Goal: Information Seeking & Learning: Learn about a topic

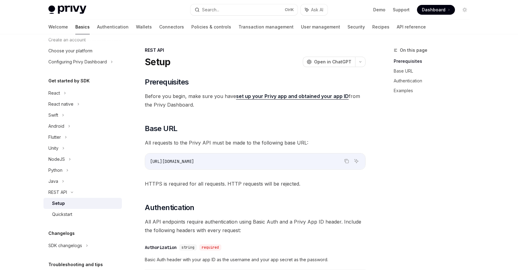
scroll to position [61, 0]
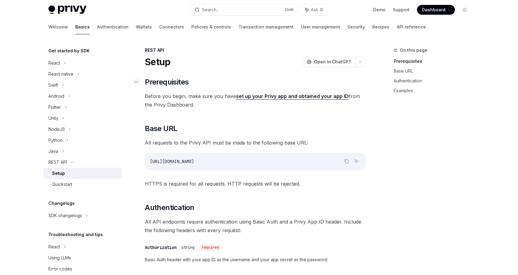
drag, startPoint x: 217, startPoint y: 108, endPoint x: 141, endPoint y: 77, distance: 81.2
click at [221, 141] on span "All requests to the Privy API must be made to the following base URL:" at bounding box center [255, 142] width 221 height 9
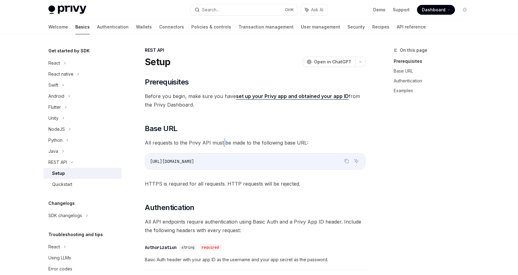
click at [221, 141] on span "All requests to the Privy API must be made to the following base URL:" at bounding box center [255, 142] width 221 height 9
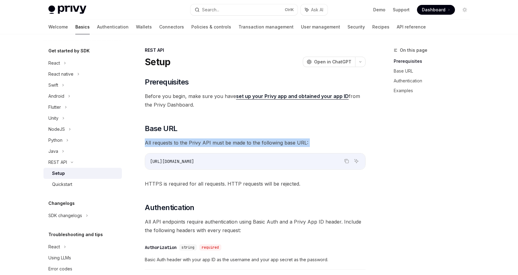
click at [221, 141] on span "All requests to the Privy API must be made to the following base URL:" at bounding box center [255, 142] width 221 height 9
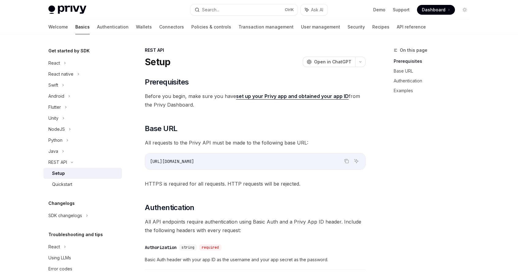
click at [223, 157] on div "[URL][DOMAIN_NAME]" at bounding box center [255, 161] width 220 height 16
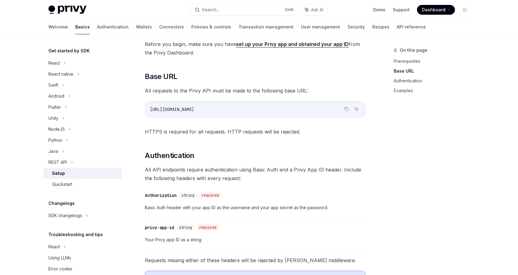
scroll to position [92, 0]
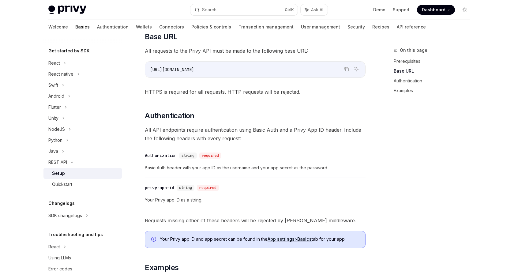
click at [219, 168] on span "Basic Auth header with your app ID as the username and your app secret as the p…" at bounding box center [255, 167] width 221 height 7
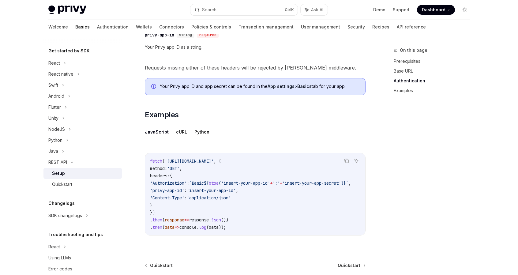
scroll to position [275, 0]
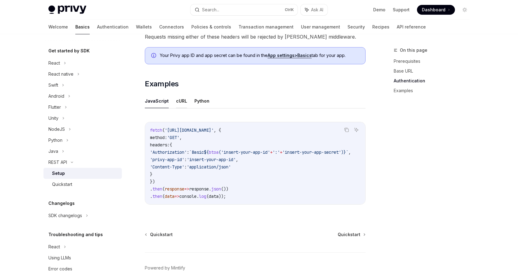
click at [182, 98] on button "cURL" at bounding box center [181, 101] width 11 height 14
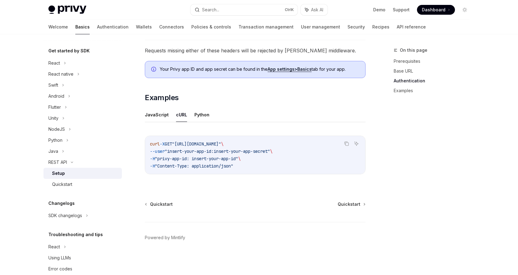
scroll to position [260, 0]
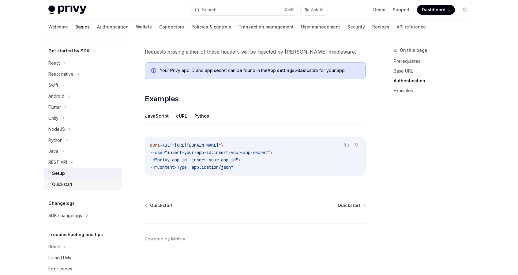
click at [80, 183] on div "Quickstart" at bounding box center [85, 183] width 66 height 7
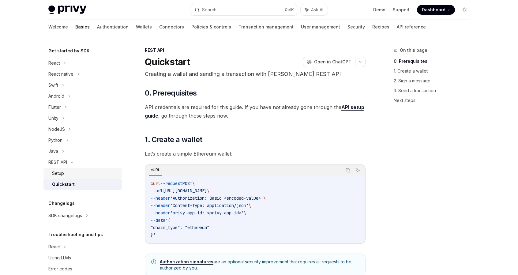
click at [73, 176] on div "Setup" at bounding box center [85, 172] width 66 height 7
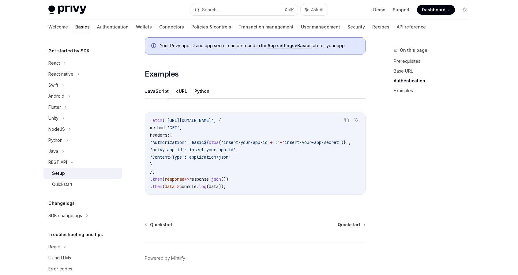
scroll to position [307, 0]
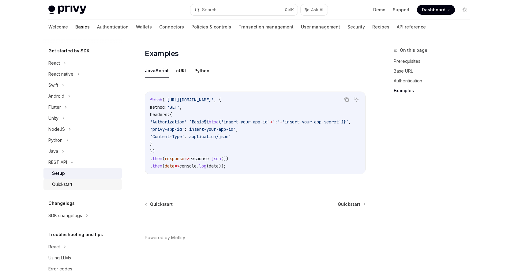
click at [69, 185] on div "Quickstart" at bounding box center [62, 183] width 20 height 7
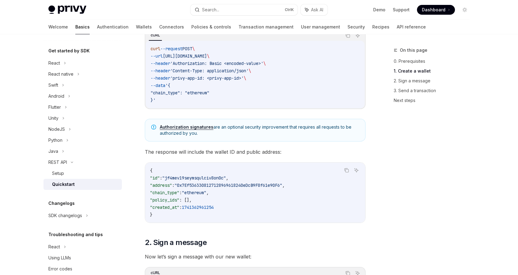
scroll to position [122, 0]
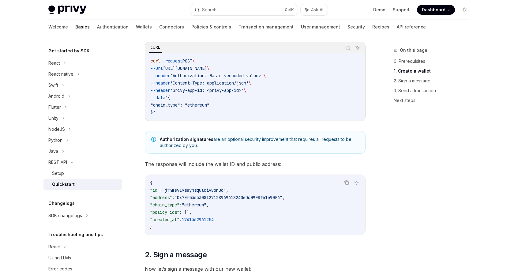
click at [206, 106] on span ""chain_type": "ethereum"" at bounding box center [179, 105] width 59 height 6
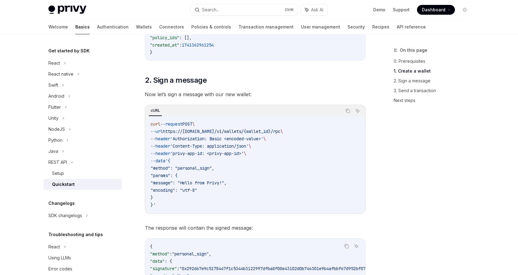
scroll to position [306, 0]
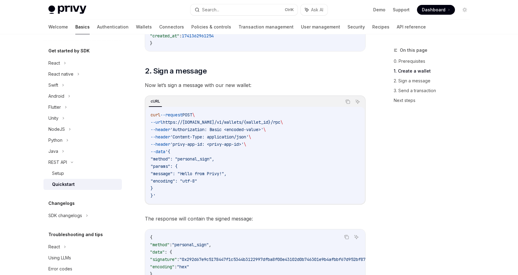
click at [198, 159] on span ""method": "personal_sign"," at bounding box center [182, 159] width 64 height 6
click at [224, 171] on span ""message": "Hello from Privy!"," at bounding box center [188, 174] width 76 height 6
click at [187, 173] on span ""message": "Hello from Privy!"," at bounding box center [188, 174] width 76 height 6
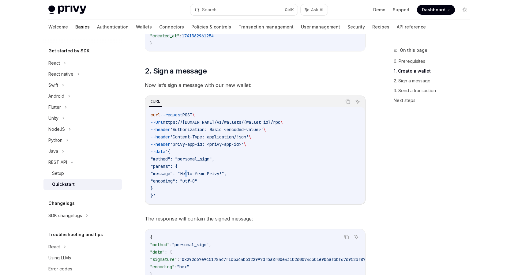
click at [187, 173] on span ""message": "Hello from Privy!"," at bounding box center [188, 174] width 76 height 6
click at [198, 173] on span ""message": "Hello from Privy!"," at bounding box center [188, 174] width 76 height 6
drag, startPoint x: 198, startPoint y: 173, endPoint x: 206, endPoint y: 173, distance: 8.6
click at [198, 173] on span ""message": "Hello from Privy!"," at bounding box center [188, 174] width 76 height 6
click at [210, 173] on span ""message": "Hello from Privy!"," at bounding box center [188, 174] width 76 height 6
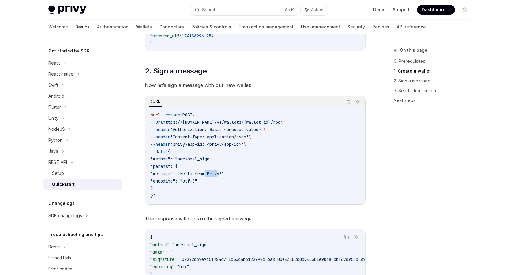
click at [210, 173] on span ""message": "Hello from Privy!"," at bounding box center [188, 174] width 76 height 6
click at [226, 171] on span ""message": "Hello from Privy!"," at bounding box center [188, 174] width 76 height 6
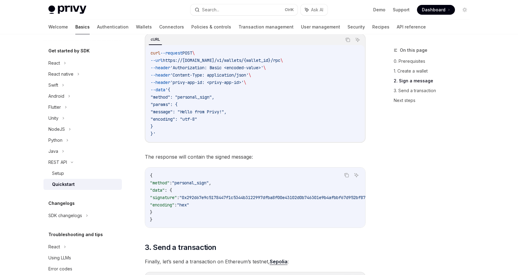
scroll to position [398, 0]
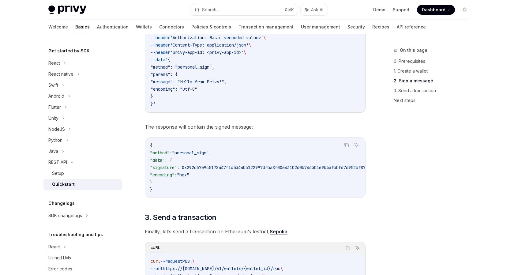
click at [222, 167] on span ""0x292d67e9c5178447f1c5344b3122997dfba8f00e43102d0b746301e9b4afbbf67d952bf87087…" at bounding box center [343, 168] width 328 height 6
click at [224, 171] on code "{ "method" : "personal_sign" , "data" : { "signature" : "0x292d67e9c5178447f1c5…" at bounding box center [337, 167] width 374 height 51
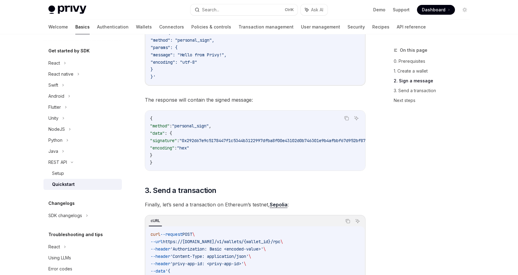
scroll to position [520, 0]
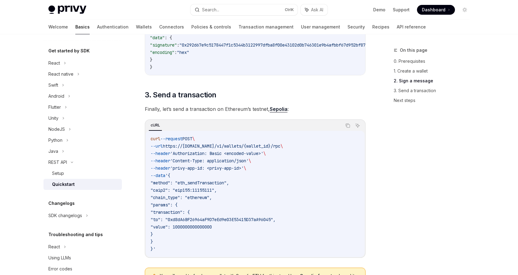
drag, startPoint x: 144, startPoint y: 111, endPoint x: 330, endPoint y: 240, distance: 226.5
click at [316, 244] on div "REST API Quickstart OpenAI Open in ChatGPT Creating a wallet and sending a tran…" at bounding box center [198, 41] width 338 height 1029
click at [331, 240] on code "curl --request POST \ --url https://[DOMAIN_NAME]/v1/wallets/{wallet_id}/rpc \ …" at bounding box center [254, 193] width 209 height 117
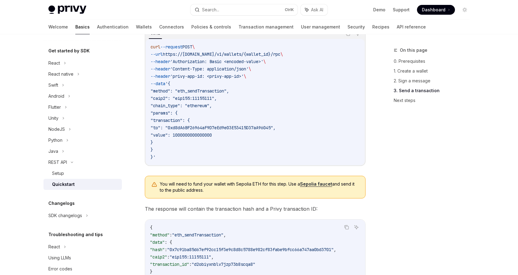
scroll to position [673, 0]
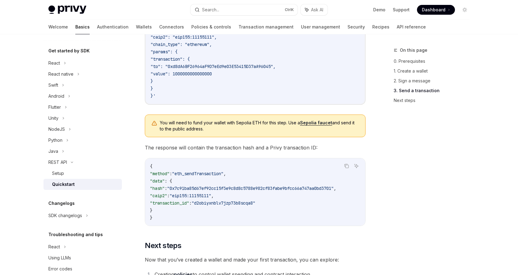
click at [287, 188] on span ""0x7c91ba85d67ef92cc15f3e9c8d8c5788e982cf83fabe9bfcc66a747aa0bd3701"" at bounding box center [250, 188] width 166 height 6
click at [210, 195] on span ""eip155:11155111"" at bounding box center [190, 196] width 42 height 6
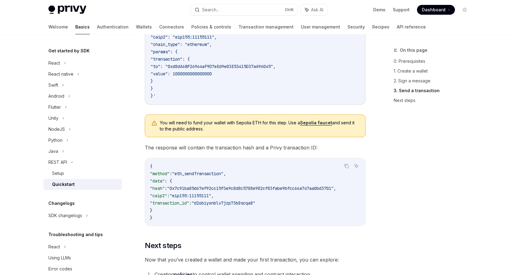
click at [248, 203] on span ""d2obiyxnblv7jzp73b8scqa8"" at bounding box center [223, 203] width 64 height 6
click at [195, 198] on span ""eip155:11155111"" at bounding box center [190, 196] width 42 height 6
click at [208, 195] on span ""eip155:11155111"" at bounding box center [190, 196] width 42 height 6
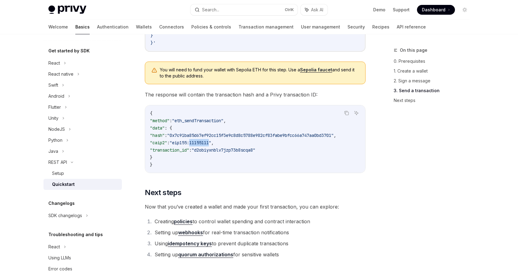
scroll to position [734, 0]
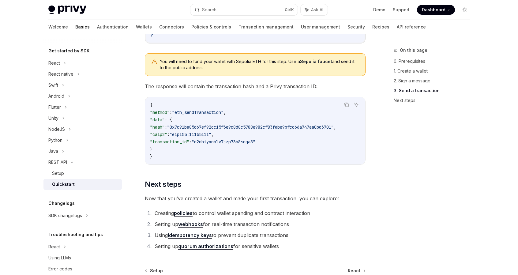
click at [246, 141] on span ""d2obiyxnblv7jzp73b8scqa8"" at bounding box center [223, 142] width 64 height 6
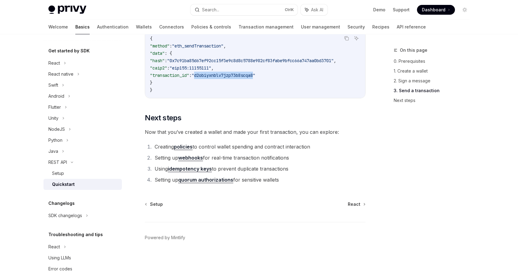
scroll to position [73, 0]
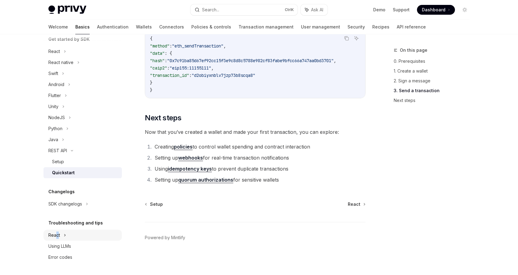
drag, startPoint x: 57, startPoint y: 235, endPoint x: 64, endPoint y: 234, distance: 6.8
click at [58, 55] on div "React" at bounding box center [54, 51] width 12 height 7
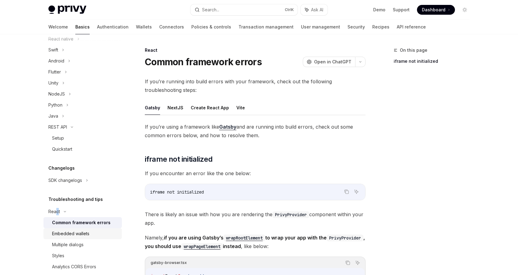
scroll to position [128, 0]
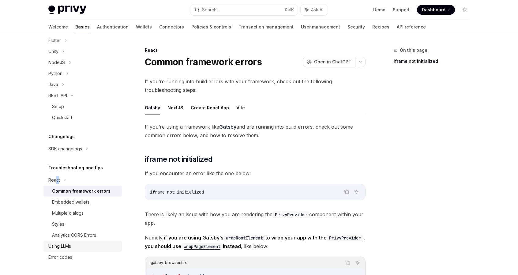
click at [70, 243] on div "Using LLMs" at bounding box center [59, 245] width 23 height 7
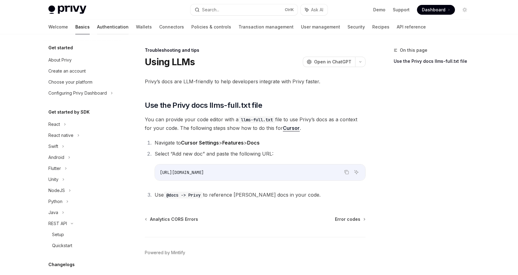
click at [97, 26] on link "Authentication" at bounding box center [113, 27] width 32 height 15
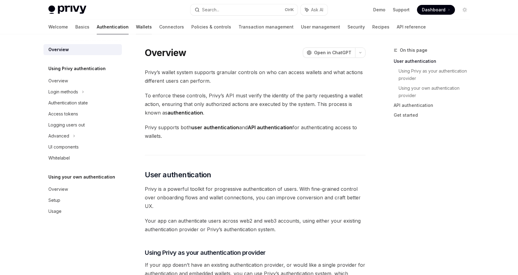
click at [136, 22] on link "Wallets" at bounding box center [144, 27] width 16 height 15
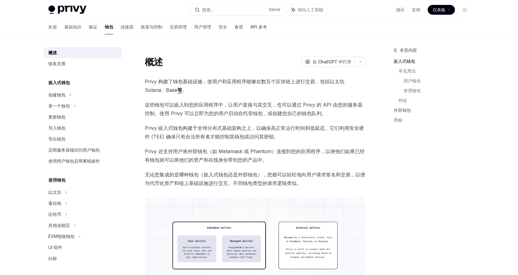
click at [237, 77] on span "Privy 构建了钱包基础设施，使用户和应用程序能够在数百个区块链上进行交易，包括以太坊、Solana、Base 等 。" at bounding box center [255, 85] width 221 height 17
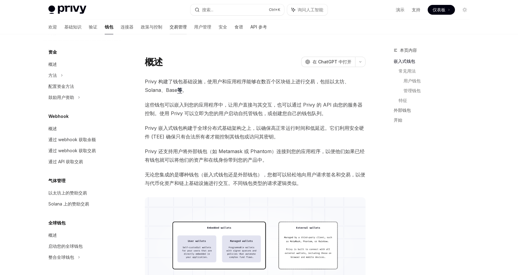
click at [169, 29] on font "交易管理" at bounding box center [177, 27] width 17 height 6
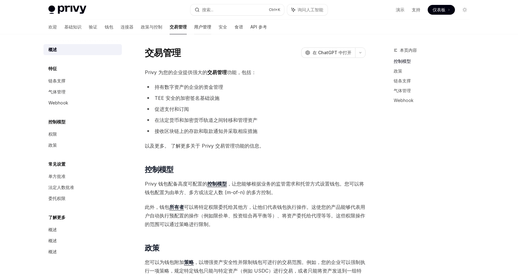
click at [194, 25] on font "用户管理" at bounding box center [202, 26] width 17 height 5
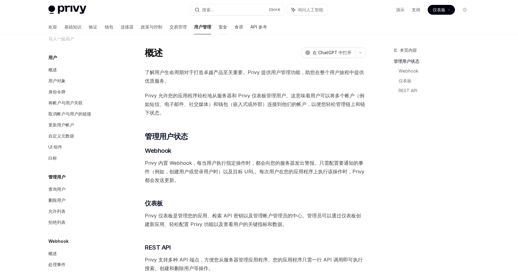
click at [218, 27] on font "安全" at bounding box center [222, 26] width 9 height 5
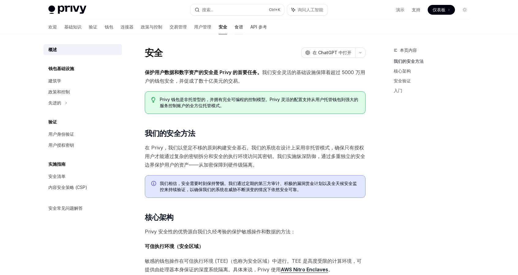
click at [234, 27] on font "食谱" at bounding box center [238, 26] width 9 height 5
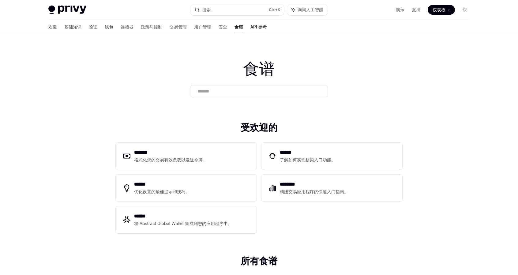
click at [250, 27] on font "API 参考" at bounding box center [258, 26] width 17 height 5
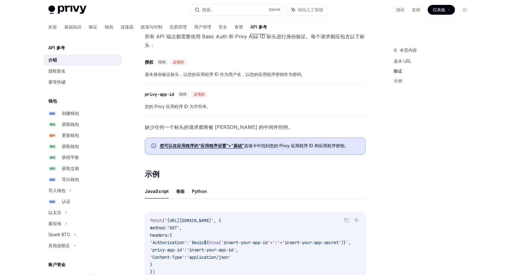
scroll to position [336, 0]
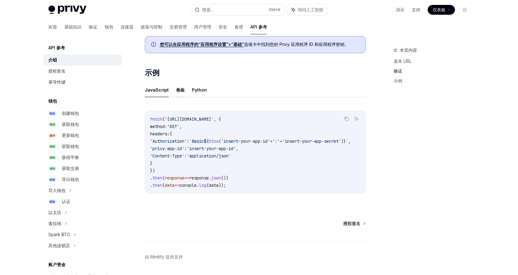
click at [179, 92] on font "卷曲" at bounding box center [180, 89] width 9 height 7
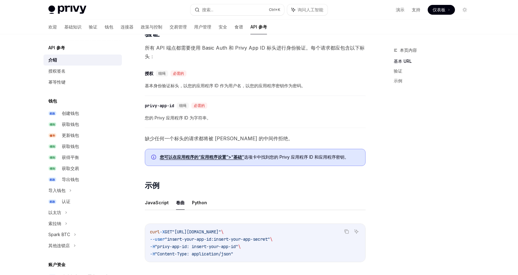
scroll to position [315, 0]
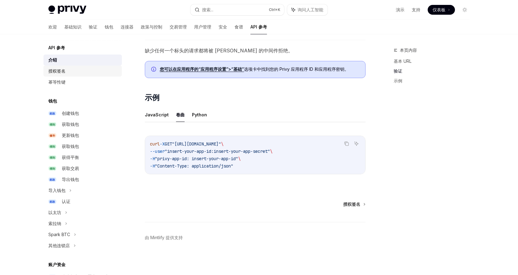
click at [68, 71] on div "授权签名" at bounding box center [83, 70] width 70 height 7
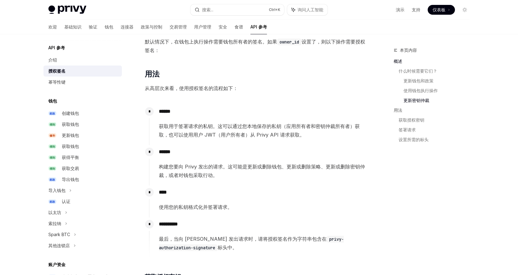
scroll to position [489, 0]
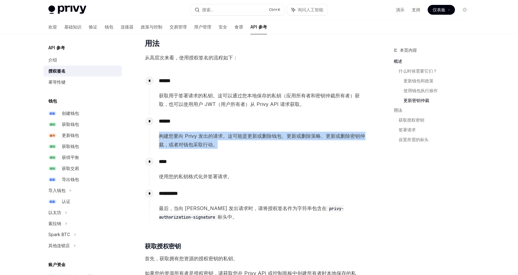
drag, startPoint x: 262, startPoint y: 142, endPoint x: 157, endPoint y: 127, distance: 106.8
click at [157, 127] on div "****** 构建您要向 Privy 发出的请求。这可能是更新或删除钱包、更新或删除策略、更新或删除密钥仲裁，或者对钱包采取行动。" at bounding box center [257, 131] width 216 height 34
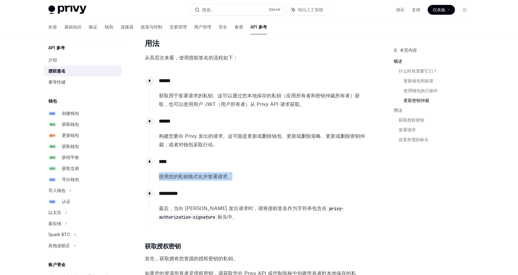
drag, startPoint x: 251, startPoint y: 174, endPoint x: 157, endPoint y: 172, distance: 94.2
click at [157, 172] on div "**** 使用您的私钥格式化并签署请求。" at bounding box center [257, 168] width 216 height 26
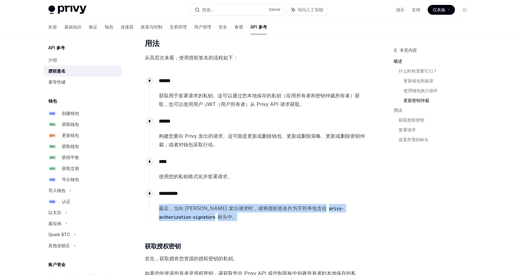
drag, startPoint x: 209, startPoint y: 216, endPoint x: 159, endPoint y: 210, distance: 49.9
click at [159, 210] on span "最后，当向 [PERSON_NAME] 发出请求时，请将授权签名作为字符串包含在 privy-authorization-signature 标头中。" at bounding box center [262, 212] width 206 height 17
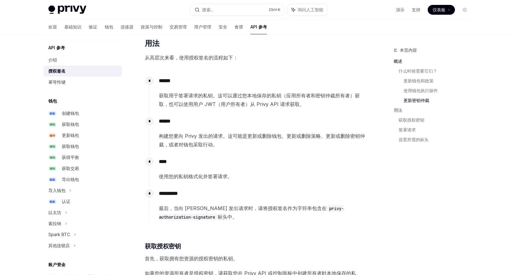
click at [175, 227] on div "​ 概述 所有者 为您应用的钱包操作提供了额外的安全保障。此原语有助于确保只有您的服务器明确授权的操作才会在用户钱包上执行。 当您指定资源的所有者时，所有更新…" at bounding box center [255, 88] width 221 height 978
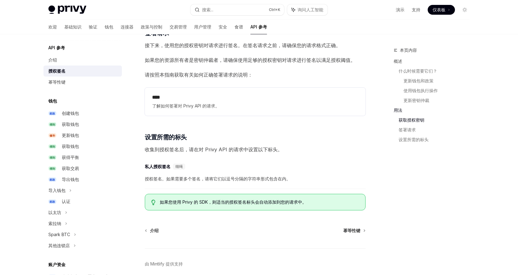
scroll to position [882, 0]
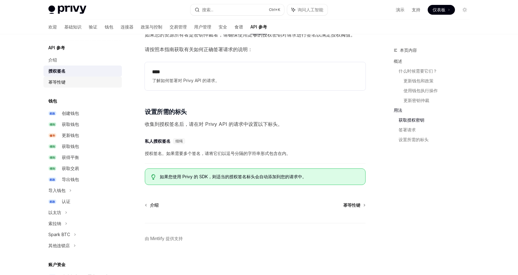
click at [67, 83] on div "幂等性键" at bounding box center [83, 81] width 70 height 7
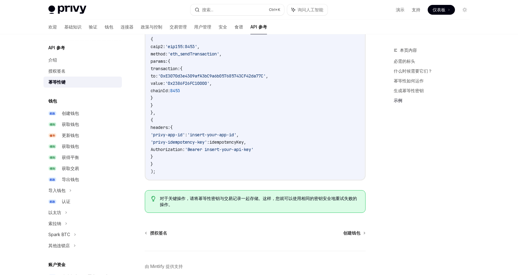
scroll to position [666, 0]
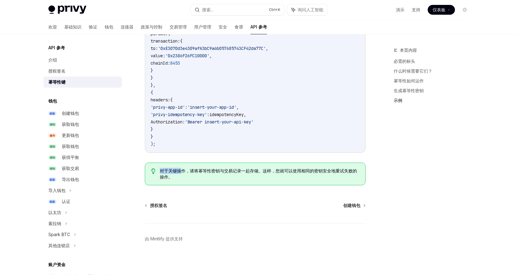
drag, startPoint x: 180, startPoint y: 172, endPoint x: 156, endPoint y: 172, distance: 23.9
click at [156, 172] on div "对于关键操作，请将幂等性密钥与交易记录一起存储。这样，您就可以使用相同的密钥安全地重试失败的操作。" at bounding box center [255, 173] width 221 height 23
click at [165, 175] on font "对于关键操作，请将幂等性密钥与交易记录一起存储。这样，您就可以使用相同的密钥安全地重试失败的操作。" at bounding box center [258, 173] width 197 height 11
drag, startPoint x: 178, startPoint y: 174, endPoint x: 161, endPoint y: 172, distance: 17.6
click at [161, 172] on span "对于关键操作，请将幂等性密钥与交易记录一起存储。这样，您就可以使用相同的密钥安全地重试失败的操作。" at bounding box center [259, 174] width 199 height 12
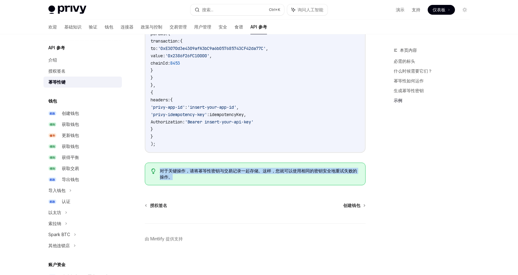
click at [169, 175] on font "对于关键操作，请将幂等性密钥与交易记录一起存储。这样，您就可以使用相同的密钥安全地重试失败的操作。" at bounding box center [258, 173] width 197 height 11
drag, startPoint x: 175, startPoint y: 175, endPoint x: 158, endPoint y: 168, distance: 18.1
click at [158, 168] on div "对于关键操作，请将幂等性密钥与交易记录一起存储。这样，您就可以使用相同的密钥安全地重试失败的操作。" at bounding box center [255, 173] width 221 height 23
click at [173, 177] on span "对于关键操作，请将幂等性密钥与交易记录一起存储。这样，您就可以使用相同的密钥安全地重试失败的操作。" at bounding box center [259, 174] width 199 height 12
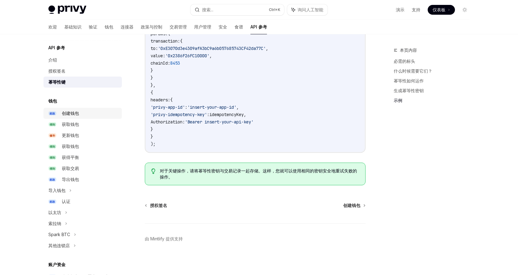
click at [79, 114] on div "创建钱包" at bounding box center [90, 112] width 56 height 7
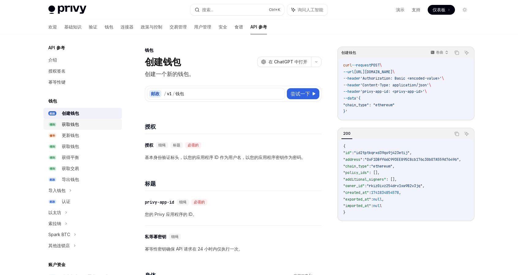
click at [86, 123] on div "获取钱包" at bounding box center [90, 124] width 56 height 7
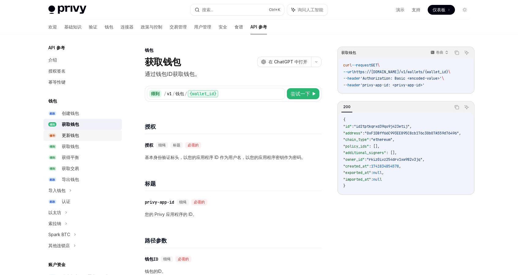
click at [83, 136] on div "更新钱包" at bounding box center [90, 135] width 56 height 7
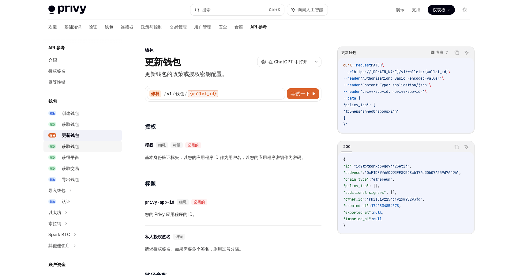
click at [83, 143] on div "获取钱包" at bounding box center [90, 146] width 56 height 7
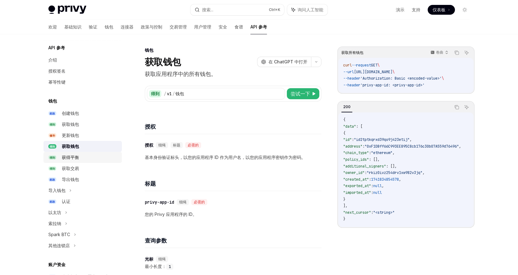
click at [83, 158] on div "获得平衡" at bounding box center [90, 157] width 56 height 7
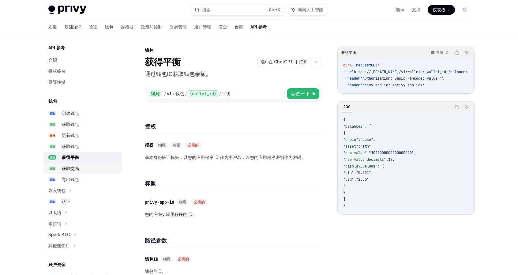
click at [102, 168] on div "获取交易" at bounding box center [90, 168] width 56 height 7
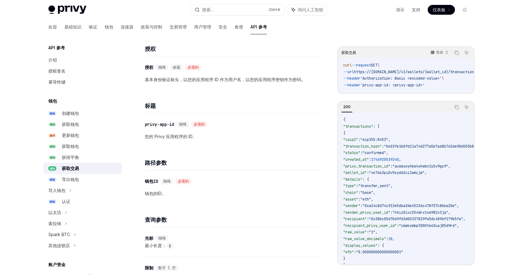
scroll to position [92, 0]
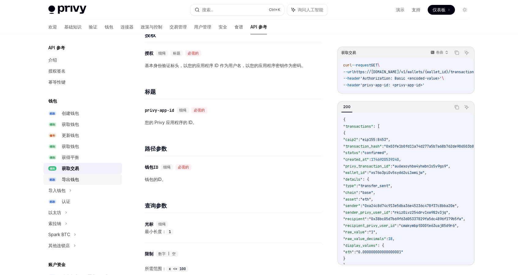
click at [81, 178] on div "导出钱包" at bounding box center [90, 179] width 56 height 7
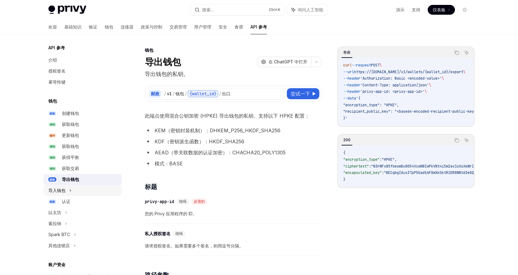
click at [82, 188] on div "导入钱包" at bounding box center [82, 190] width 78 height 11
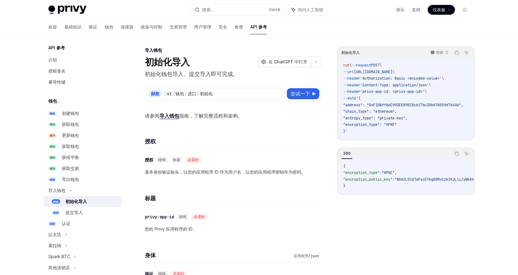
click at [91, 200] on div "初始化导入" at bounding box center [91, 201] width 53 height 7
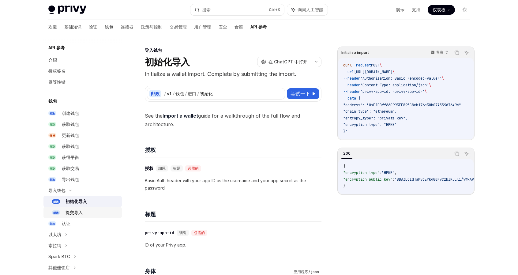
drag, startPoint x: 90, startPoint y: 209, endPoint x: 87, endPoint y: 213, distance: 4.7
click at [90, 209] on div "提交导入" at bounding box center [91, 212] width 53 height 7
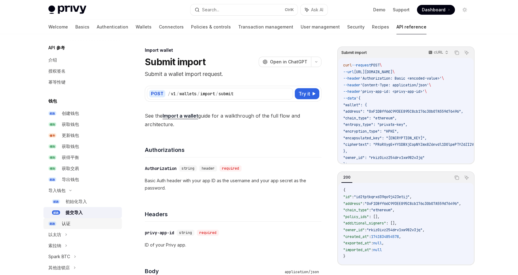
click at [82, 220] on div "认证" at bounding box center [90, 223] width 56 height 7
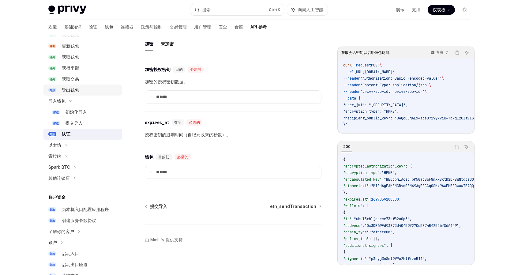
scroll to position [122, 0]
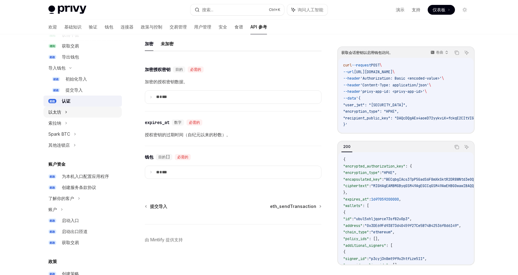
drag, startPoint x: 57, startPoint y: 111, endPoint x: 65, endPoint y: 115, distance: 8.9
click at [57, 111] on font "以太坊" at bounding box center [54, 111] width 13 height 5
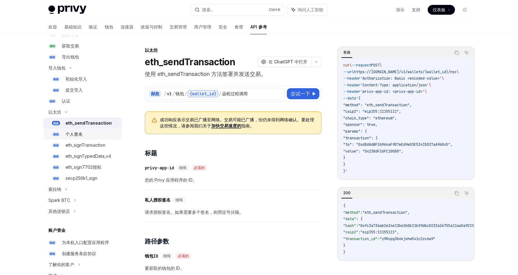
click at [97, 132] on div "个人签名" at bounding box center [91, 133] width 53 height 7
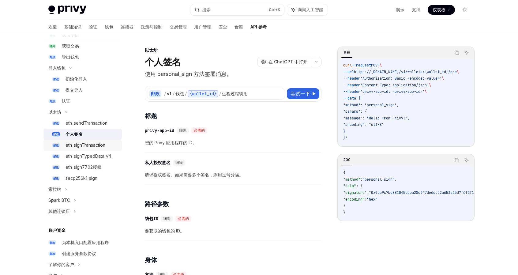
click at [104, 145] on font "eth_signTransaction" at bounding box center [85, 144] width 40 height 5
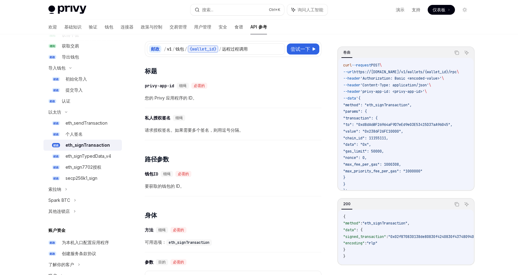
scroll to position [61, 0]
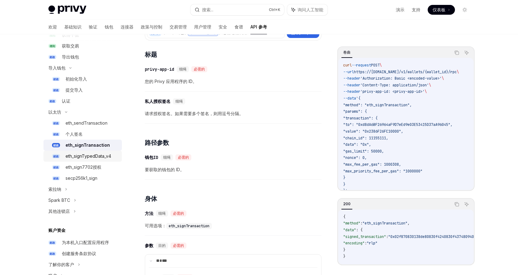
click at [103, 155] on font "eth_signTypedData_v4" at bounding box center [88, 155] width 46 height 5
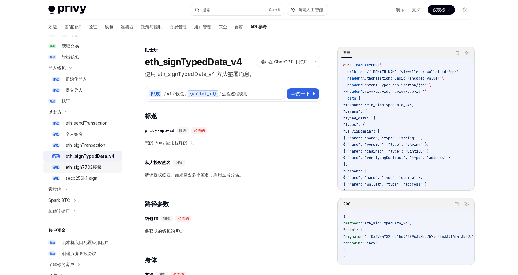
click at [100, 167] on font "eth_sign7702授权" at bounding box center [83, 166] width 36 height 5
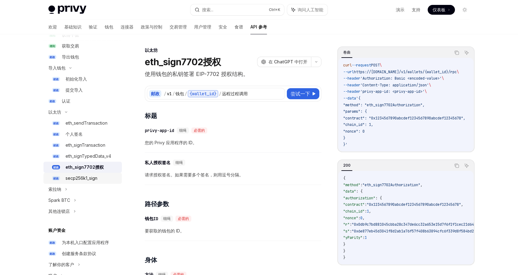
click at [98, 177] on div "secp256k1_sign" at bounding box center [91, 177] width 53 height 7
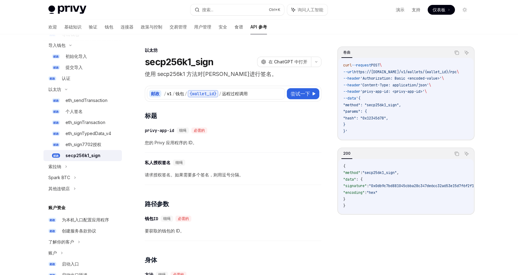
scroll to position [214, 0]
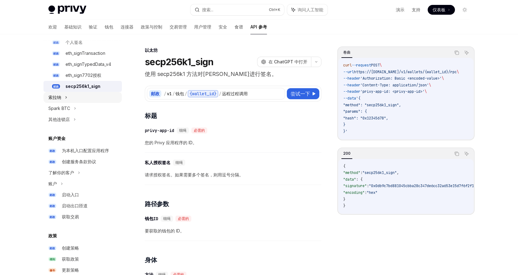
click at [57, 99] on font "索拉纳" at bounding box center [54, 97] width 13 height 5
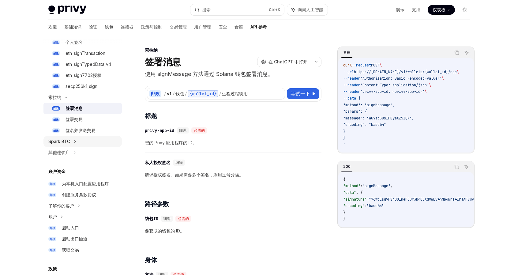
click at [85, 140] on div "Spark BTC" at bounding box center [82, 141] width 78 height 11
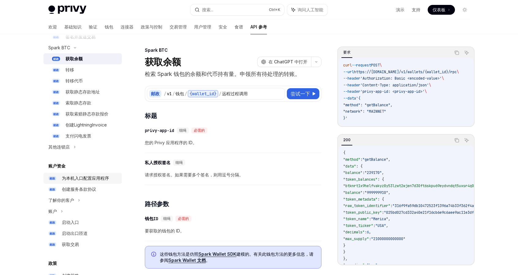
scroll to position [306, 0]
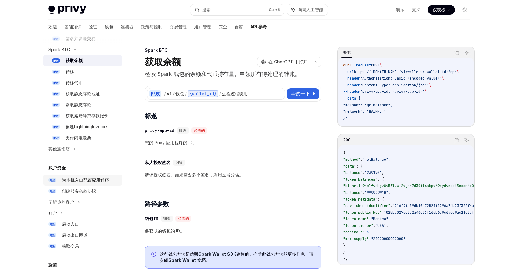
click at [117, 147] on div "其他连锁店" at bounding box center [82, 148] width 78 height 11
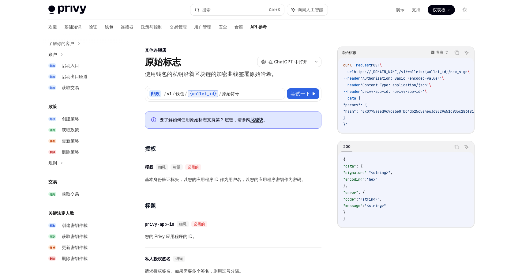
scroll to position [489, 0]
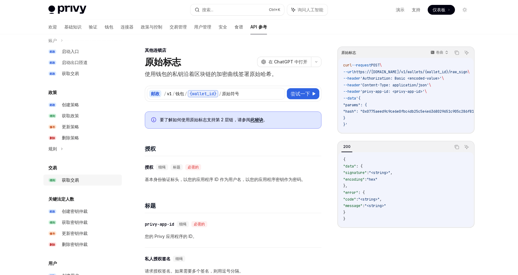
click at [78, 177] on div "获取交易" at bounding box center [70, 179] width 17 height 7
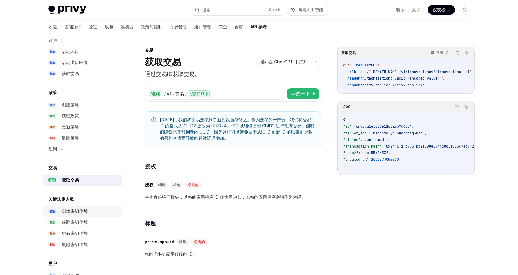
click at [87, 211] on div "创建密钥仲裁" at bounding box center [90, 210] width 56 height 7
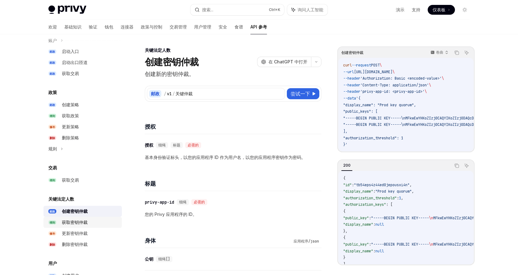
drag, startPoint x: 94, startPoint y: 222, endPoint x: 97, endPoint y: 226, distance: 5.0
click at [94, 222] on div "获取密钥仲裁" at bounding box center [90, 221] width 56 height 7
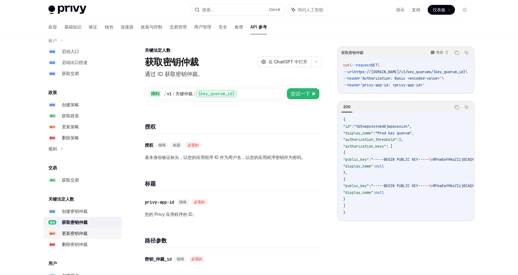
click at [99, 234] on div "更新密钥仲裁" at bounding box center [90, 232] width 56 height 7
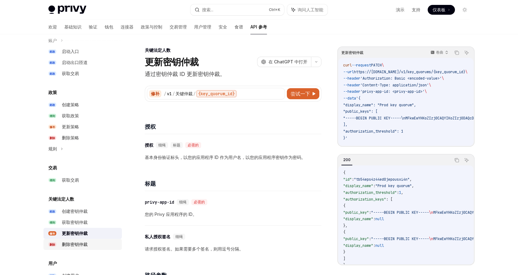
click at [100, 243] on div "删除密钥仲裁" at bounding box center [90, 243] width 56 height 7
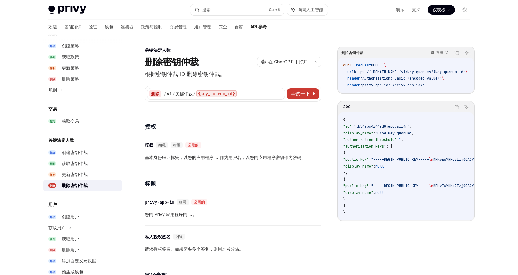
scroll to position [563, 0]
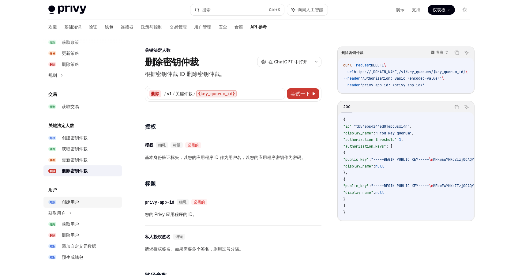
click at [98, 203] on div "创建用户" at bounding box center [90, 201] width 56 height 7
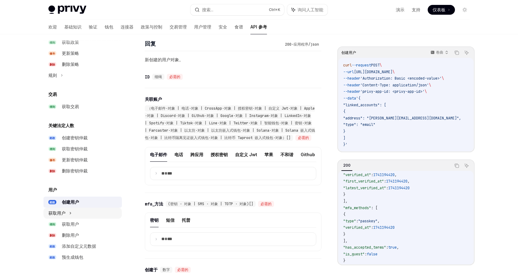
scroll to position [459, 0]
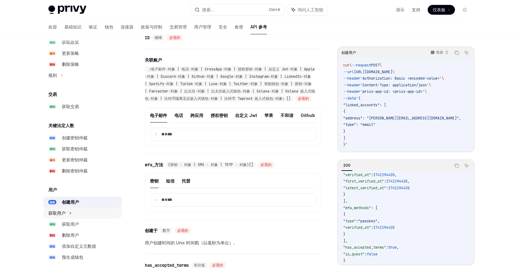
click at [91, 211] on div "获取用户" at bounding box center [82, 212] width 78 height 11
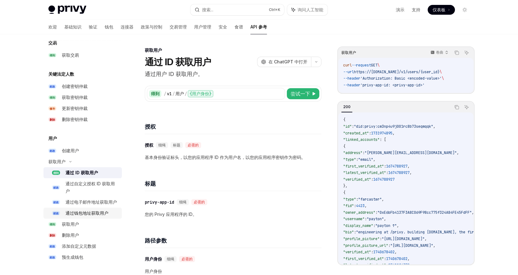
scroll to position [622, 0]
click at [106, 224] on div "获取用户" at bounding box center [90, 223] width 56 height 7
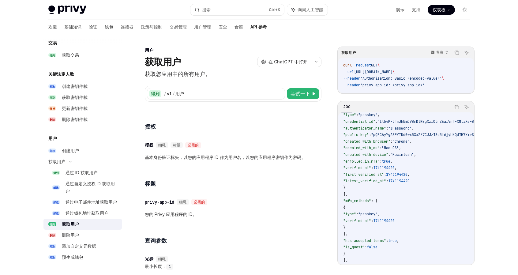
scroll to position [184, 0]
click at [96, 241] on link "邮政 添加自定义元数据" at bounding box center [82, 245] width 78 height 11
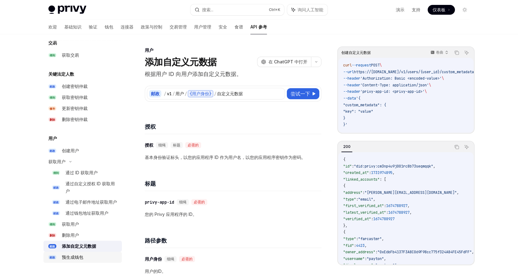
click at [76, 262] on link "邮政 预生成钱包" at bounding box center [82, 256] width 78 height 11
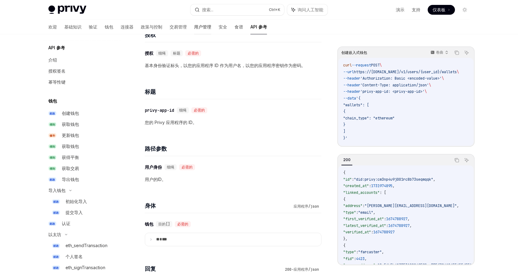
click at [194, 28] on font "用户管理" at bounding box center [202, 26] width 17 height 5
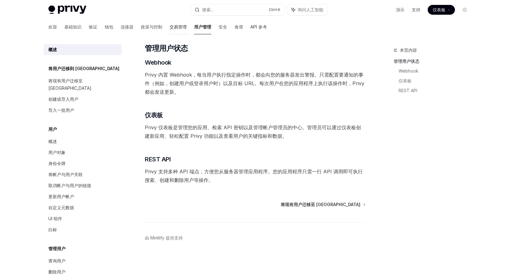
click at [169, 27] on font "交易管理" at bounding box center [177, 26] width 17 height 5
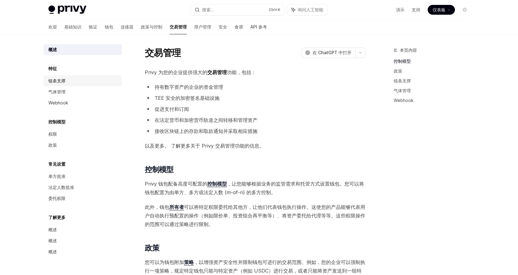
click at [70, 80] on div "链条支撑" at bounding box center [83, 80] width 70 height 7
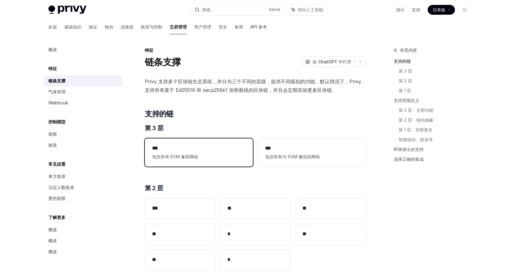
click at [209, 159] on span "包括所有 EVM 兼容网络" at bounding box center [198, 156] width 93 height 7
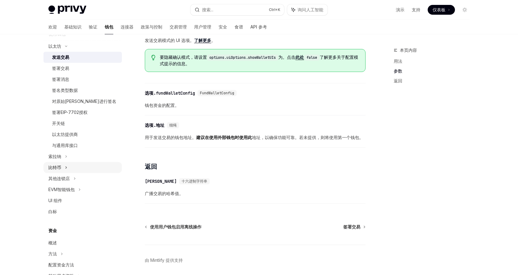
scroll to position [153, 0]
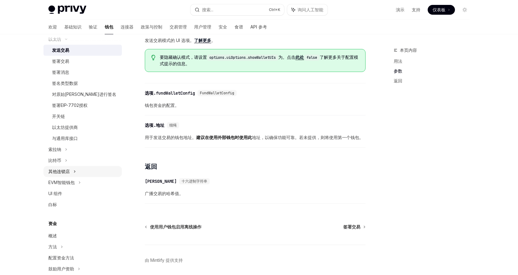
click at [73, 175] on icon at bounding box center [74, 171] width 2 height 7
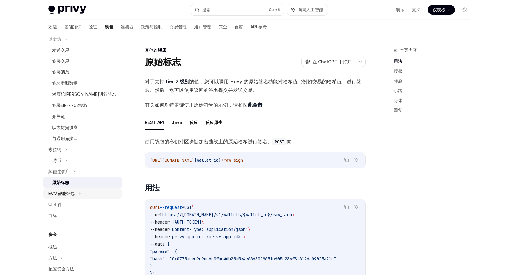
click at [81, 191] on icon at bounding box center [79, 193] width 2 height 7
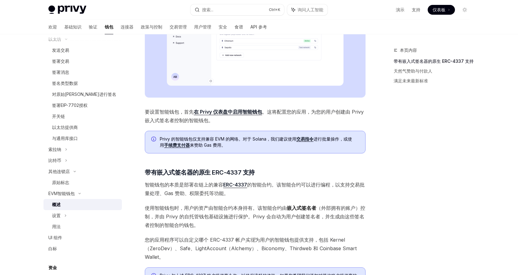
scroll to position [245, 0]
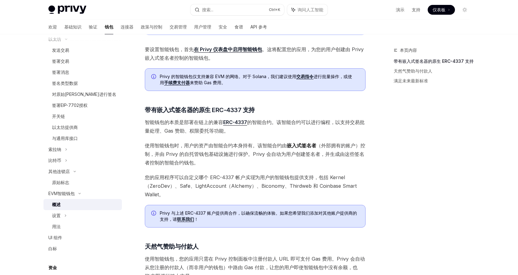
drag, startPoint x: 371, startPoint y: 181, endPoint x: 246, endPoint y: 169, distance: 125.7
click at [246, 169] on div "Privy 让您轻松为用户 创建 智能钱包。智能钱包是 可编程的链上账户，融合了 账户抽象 的功能 。只需几行代码，您就可以为用户创建智能钱包，用于赞助 Ga…" at bounding box center [255, 82] width 221 height 500
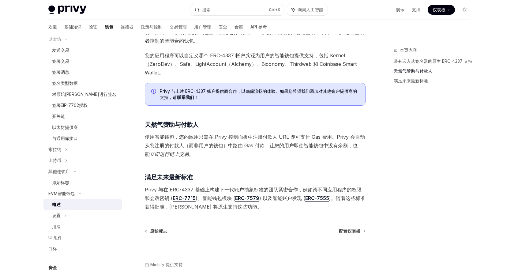
scroll to position [393, 0]
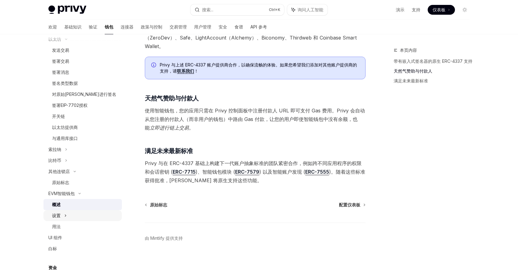
click at [56, 213] on font "设置" at bounding box center [56, 215] width 9 height 5
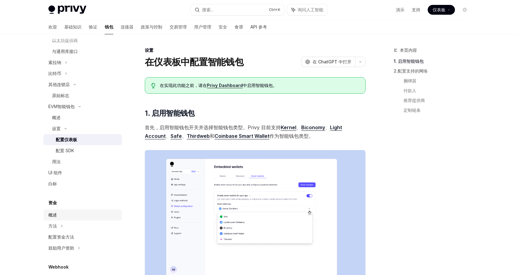
scroll to position [245, 0]
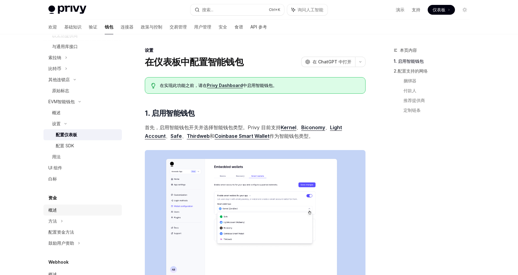
click at [104, 204] on link "概述" at bounding box center [82, 209] width 78 height 11
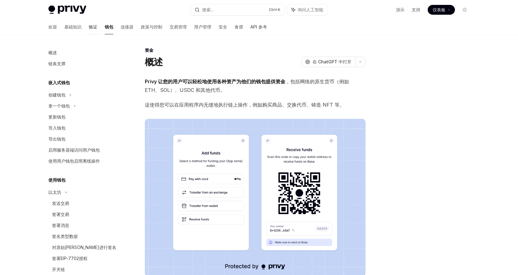
click at [89, 26] on font "验证" at bounding box center [93, 26] width 9 height 5
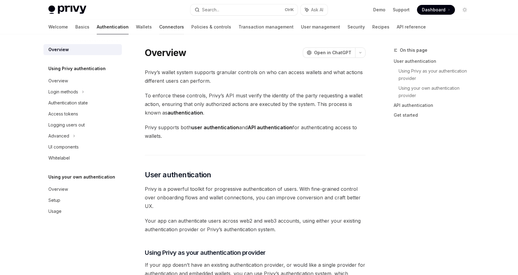
type textarea "*"
